Goal: Task Accomplishment & Management: Use online tool/utility

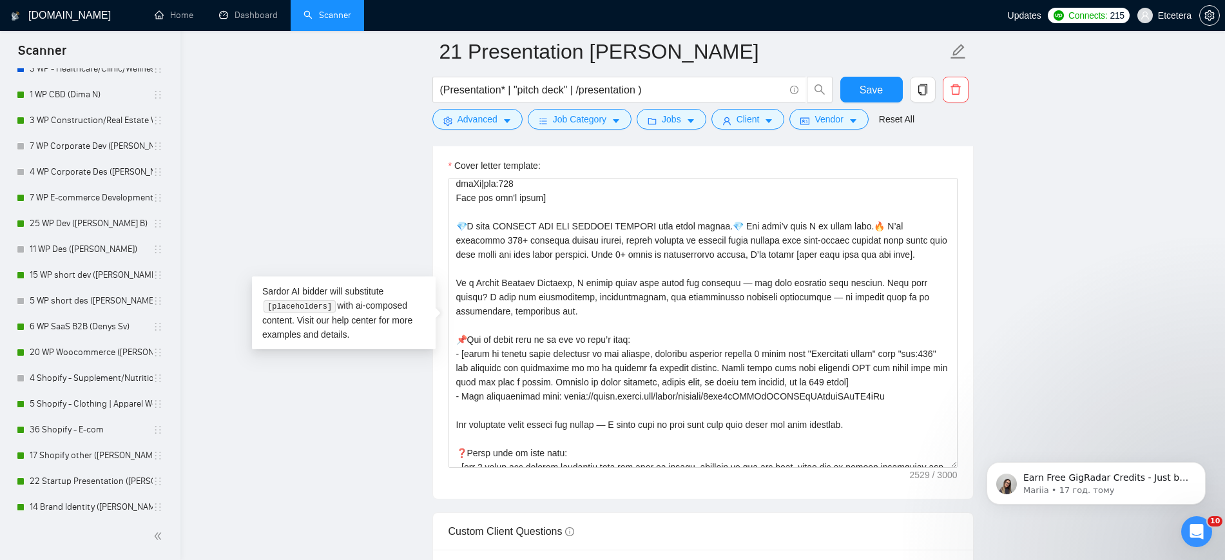
scroll to position [161, 0]
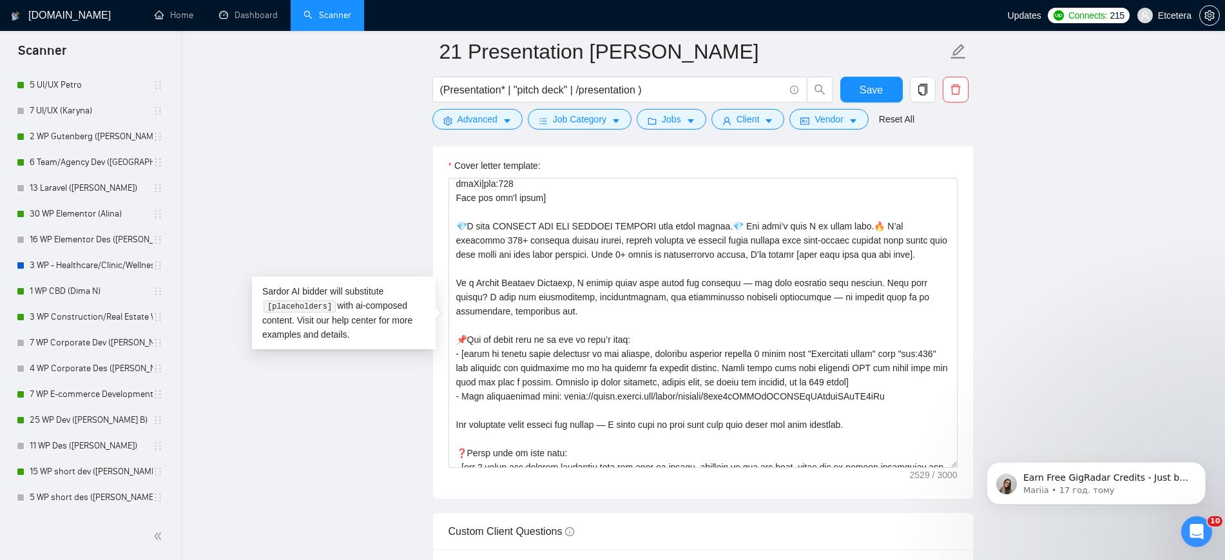
drag, startPoint x: 101, startPoint y: 212, endPoint x: 669, endPoint y: 73, distance: 584.0
click at [101, 212] on link "30 WP Elementor (Alina)" at bounding box center [91, 214] width 123 height 26
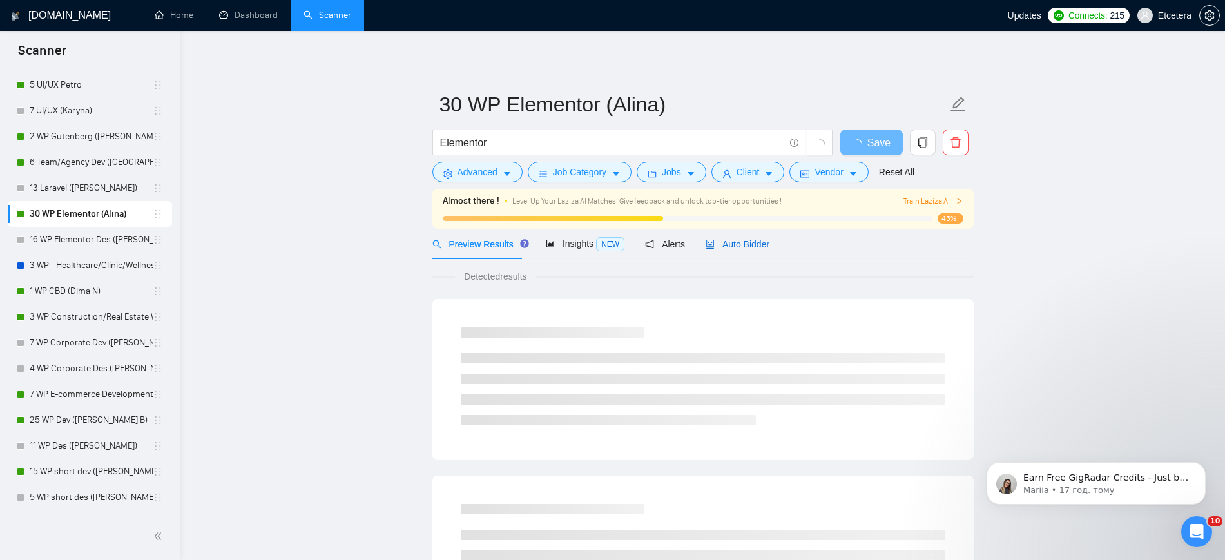
click at [737, 242] on span "Auto Bidder" at bounding box center [738, 244] width 64 height 10
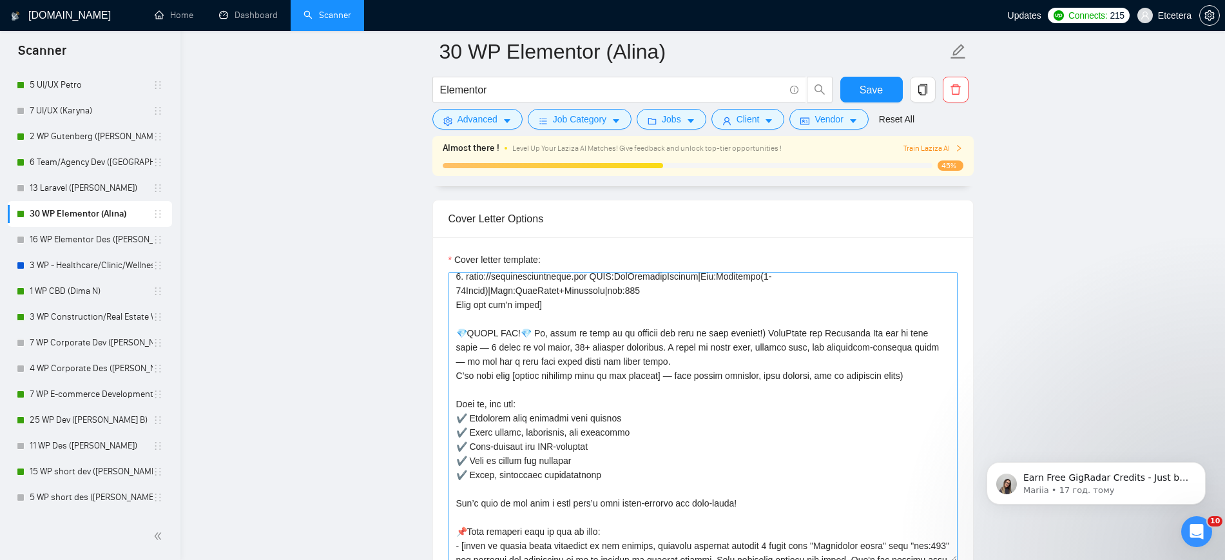
scroll to position [161, 0]
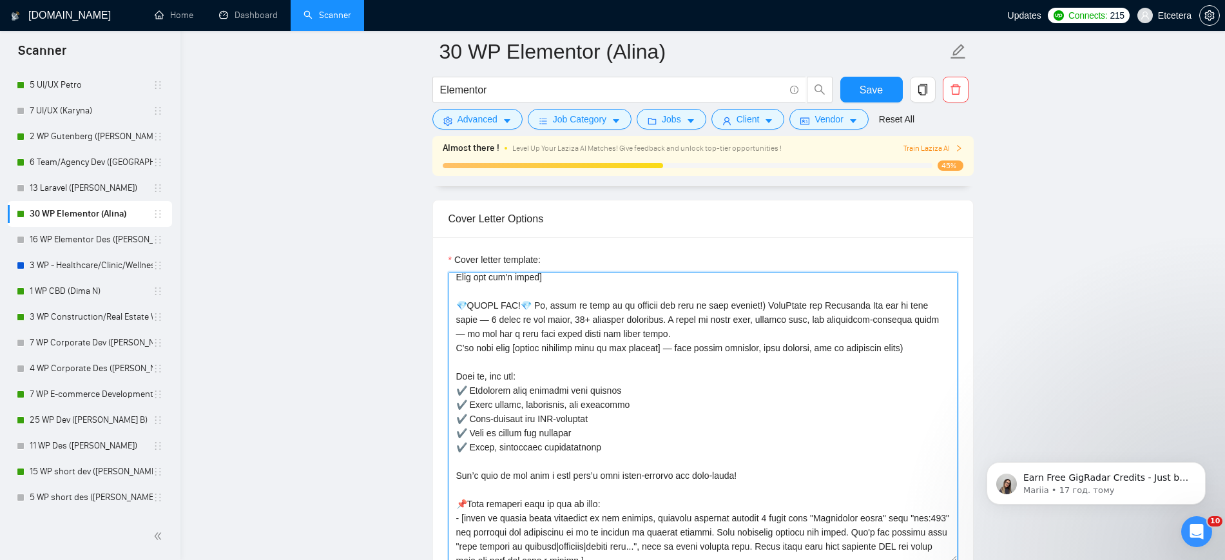
click at [636, 346] on textarea "Cover letter template:" at bounding box center [703, 417] width 509 height 290
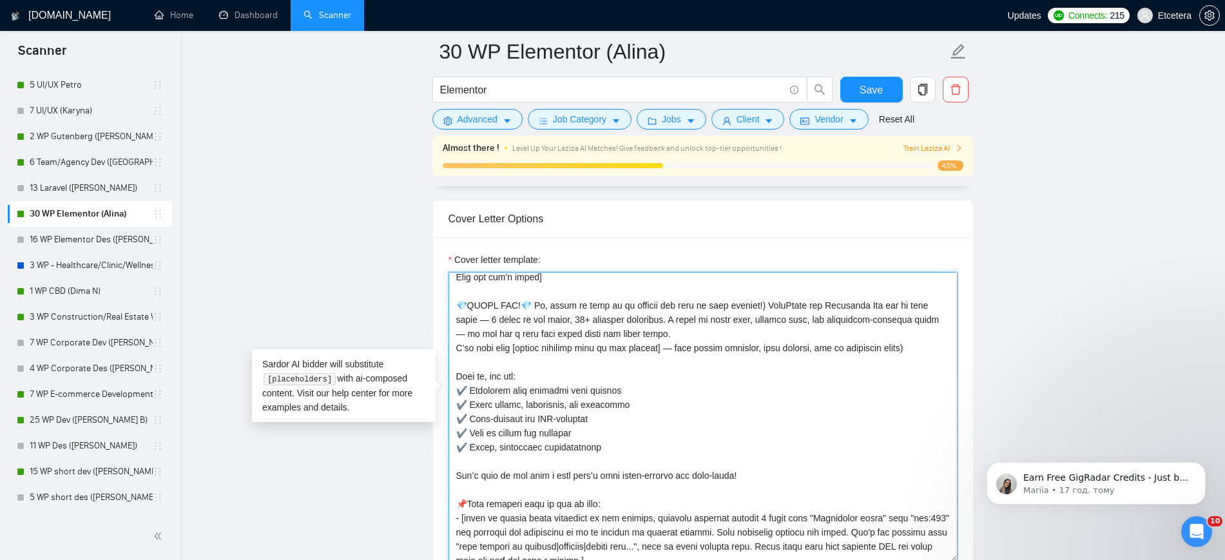
click at [690, 322] on textarea "Cover letter template:" at bounding box center [703, 417] width 509 height 290
click at [603, 289] on textarea "Cover letter template:" at bounding box center [703, 417] width 509 height 290
drag, startPoint x: 457, startPoint y: 297, endPoint x: 464, endPoint y: 304, distance: 9.6
click at [464, 304] on textarea "Cover letter template:" at bounding box center [703, 417] width 509 height 290
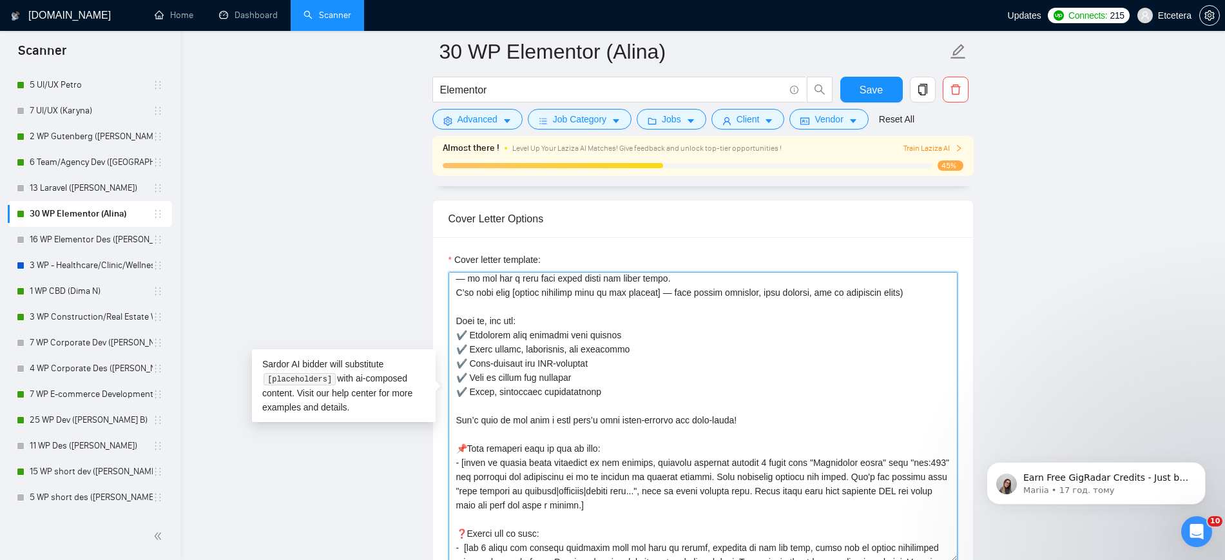
scroll to position [242, 0]
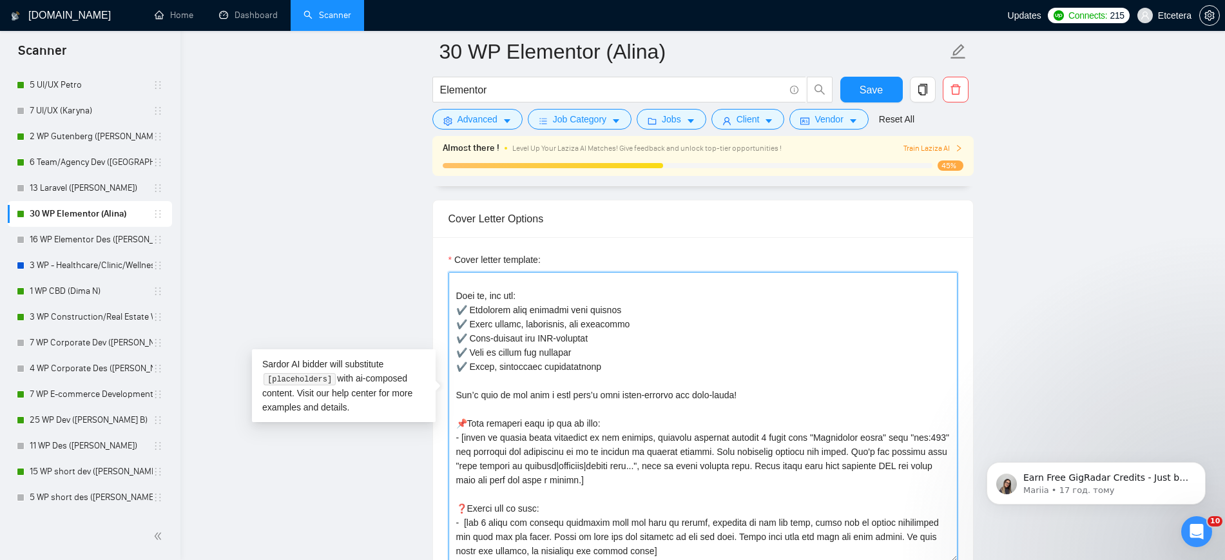
click at [730, 389] on textarea "Cover letter template:" at bounding box center [703, 417] width 509 height 290
click at [672, 420] on textarea "Cover letter template:" at bounding box center [703, 417] width 509 height 290
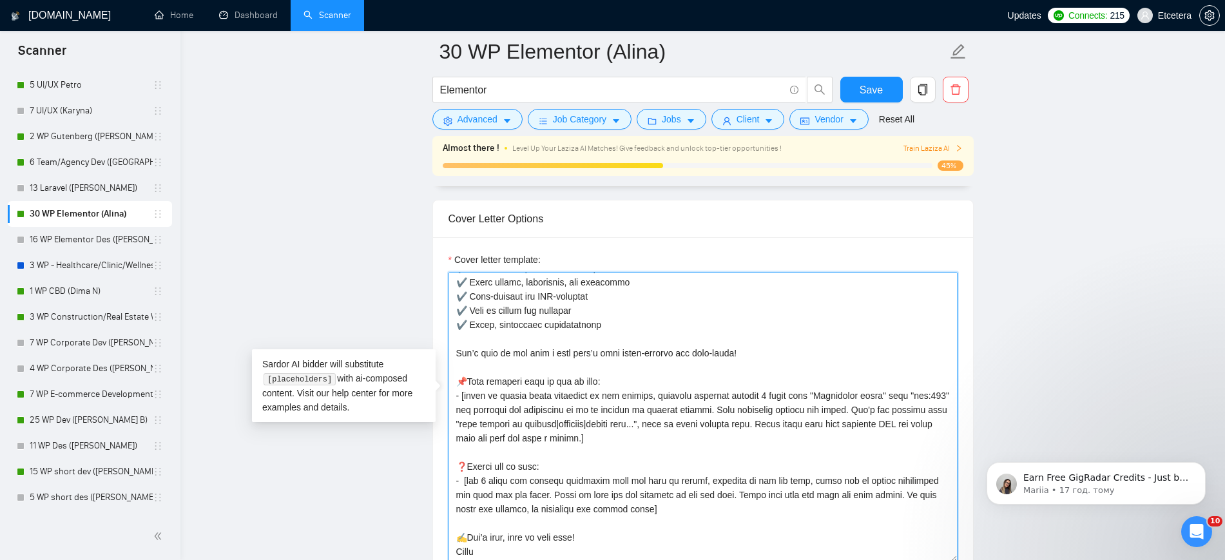
drag, startPoint x: 598, startPoint y: 379, endPoint x: 543, endPoint y: 433, distance: 77.0
click at [548, 431] on textarea "Cover letter template:" at bounding box center [703, 417] width 509 height 290
drag, startPoint x: 459, startPoint y: 432, endPoint x: 488, endPoint y: 514, distance: 86.9
click at [488, 514] on textarea "Cover letter template:" at bounding box center [703, 417] width 509 height 290
